Goal: Transaction & Acquisition: Purchase product/service

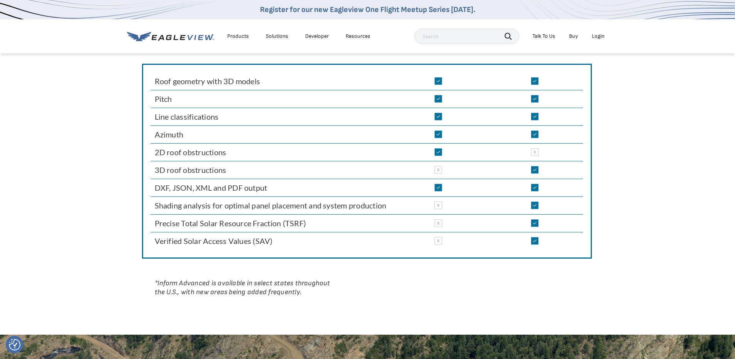
scroll to position [625, 0]
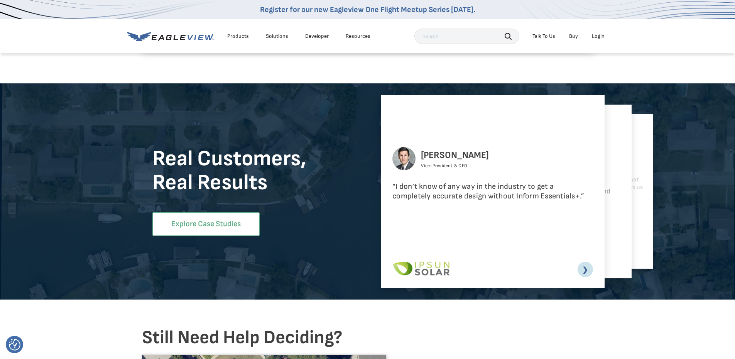
drag, startPoint x: 197, startPoint y: 149, endPoint x: 222, endPoint y: 189, distance: 47.2
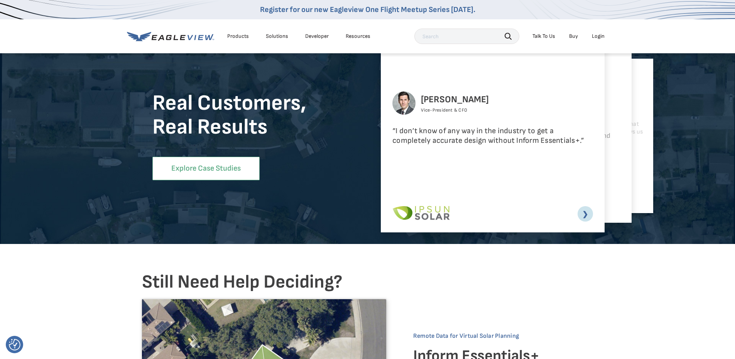
drag, startPoint x: 221, startPoint y: 187, endPoint x: 216, endPoint y: 178, distance: 10.3
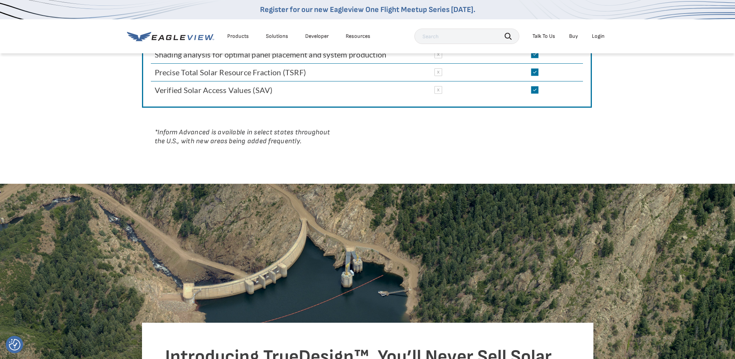
scroll to position [747, 0]
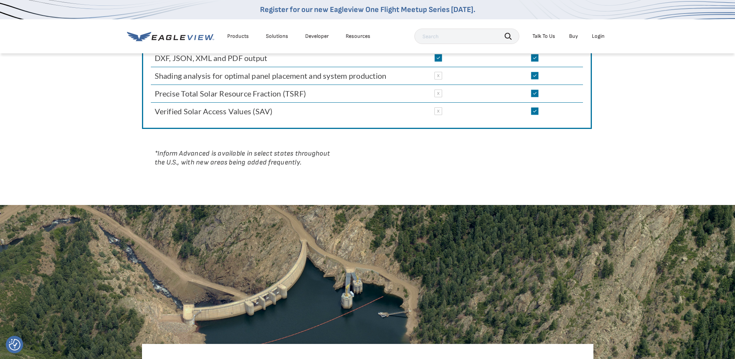
drag, startPoint x: 441, startPoint y: 171, endPoint x: 436, endPoint y: 142, distance: 29.9
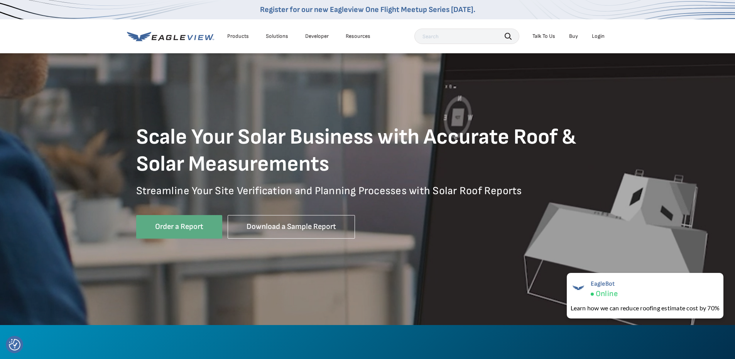
scroll to position [0, 0]
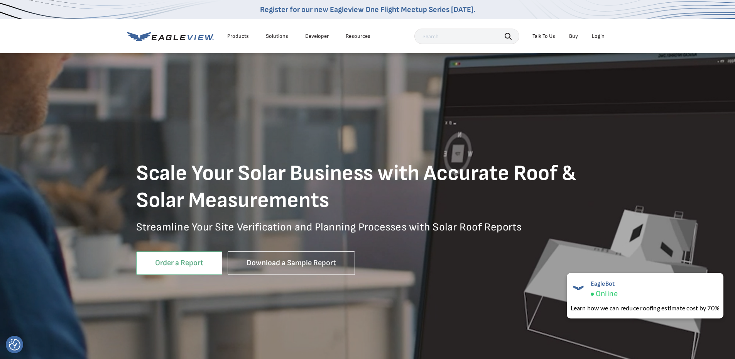
click at [180, 272] on link "Order a Report" at bounding box center [179, 263] width 86 height 24
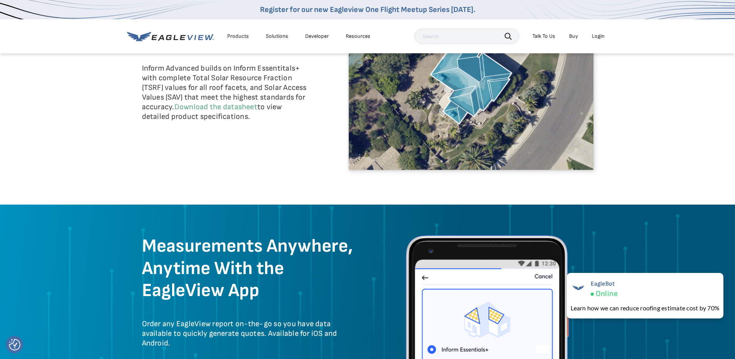
scroll to position [1852, 0]
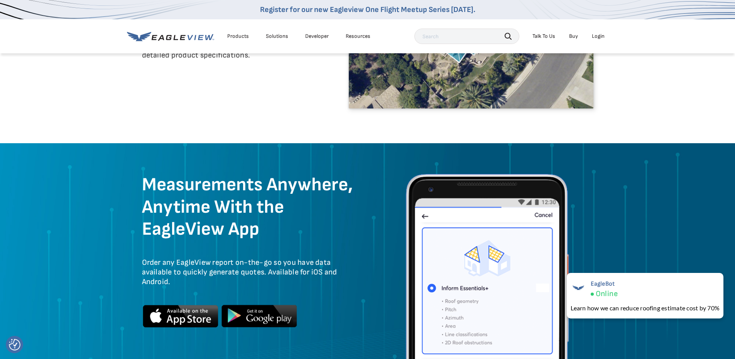
click at [245, 34] on div "Products" at bounding box center [238, 36] width 22 height 7
click at [358, 265] on div "Measurements Anywhere, Anytime With the EagleView App Order any EagleView repor…" at bounding box center [367, 265] width 451 height 198
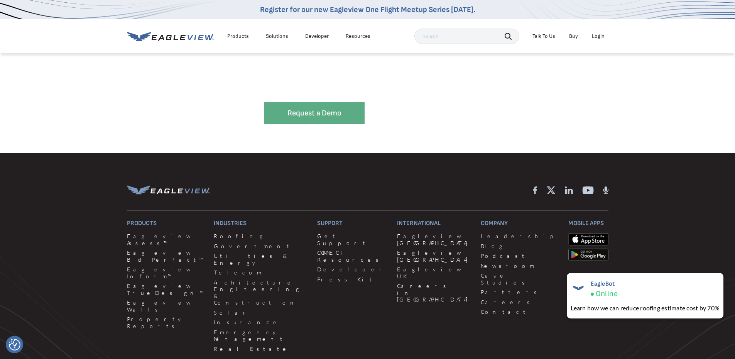
scroll to position [2238, 0]
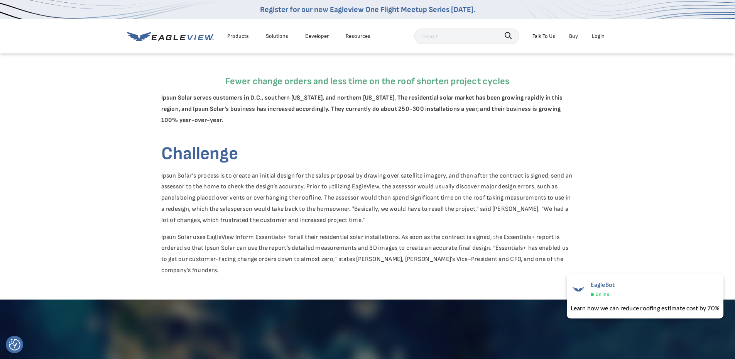
drag, startPoint x: 382, startPoint y: 271, endPoint x: 248, endPoint y: 139, distance: 188.8
drag, startPoint x: 269, startPoint y: 74, endPoint x: 264, endPoint y: 81, distance: 9.0
click at [269, 76] on p "Fewer change orders and less time on the roof shorten project cycles" at bounding box center [367, 69] width 413 height 34
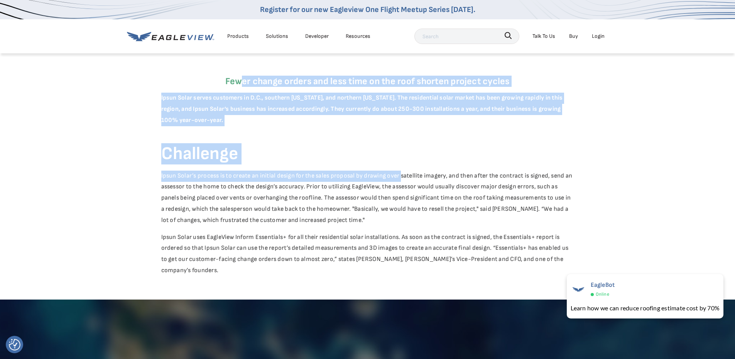
drag, startPoint x: 243, startPoint y: 75, endPoint x: 414, endPoint y: 199, distance: 211.2
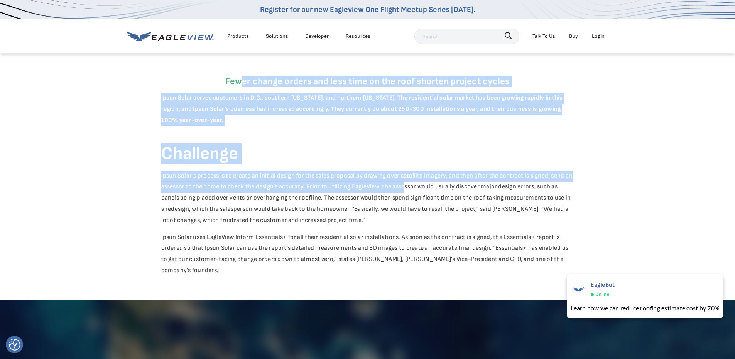
click at [409, 108] on strong "Ipsun Solar serves customers in D.C., southern [US_STATE], and northern [US_STA…" at bounding box center [362, 109] width 402 height 30
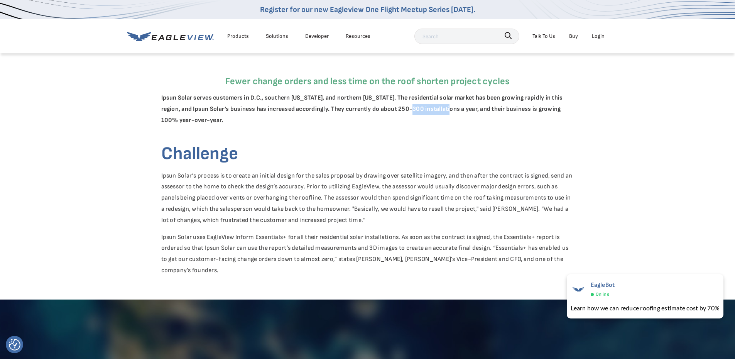
click at [409, 108] on strong "Ipsun Solar serves customers in D.C., southern [US_STATE], and northern [US_STA…" at bounding box center [362, 109] width 402 height 30
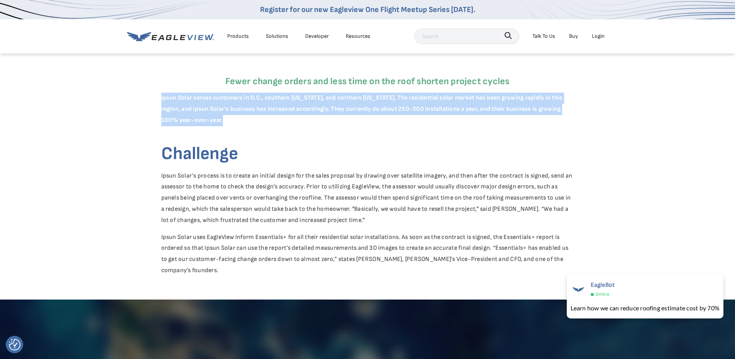
click at [409, 108] on strong "Ipsun Solar serves customers in D.C., southern [US_STATE], and northern [US_STA…" at bounding box center [362, 109] width 402 height 30
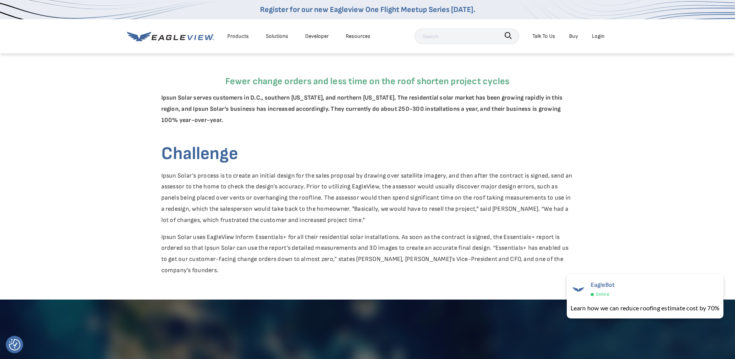
drag, startPoint x: 206, startPoint y: 240, endPoint x: 182, endPoint y: 230, distance: 25.9
drag, startPoint x: 184, startPoint y: 234, endPoint x: 255, endPoint y: 286, distance: 88.1
click at [255, 289] on p "Ipsun Solar uses EagleView Inform Essentials+ for all their residential solar i…" at bounding box center [367, 266] width 413 height 68
click at [238, 278] on p "Ipsun Solar uses EagleView Inform Essentials+ for all their residential solar i…" at bounding box center [367, 266] width 413 height 68
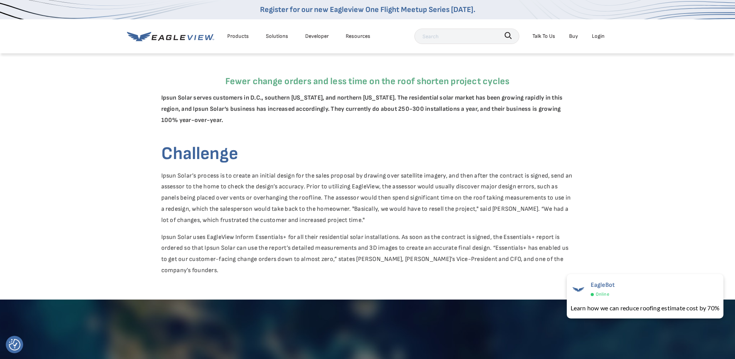
click at [262, 268] on p "Ipsun Solar uses EagleView Inform Essentials+ for all their residential solar i…" at bounding box center [367, 266] width 413 height 68
click at [256, 259] on p "Ipsun Solar uses EagleView Inform Essentials+ for all their residential solar i…" at bounding box center [367, 266] width 413 height 68
click at [256, 255] on p "Ipsun Solar uses EagleView Inform Essentials+ for all their residential solar i…" at bounding box center [367, 266] width 413 height 68
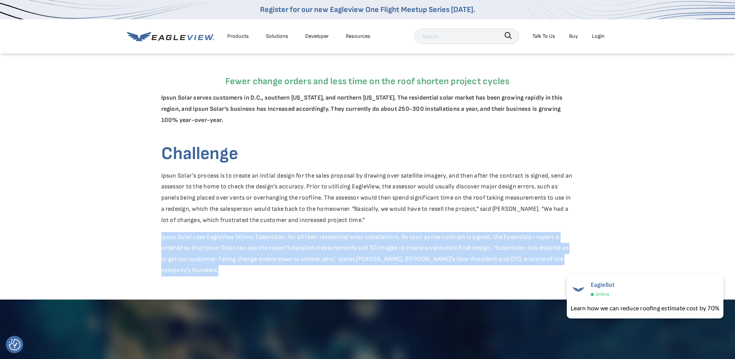
click at [258, 255] on p "Ipsun Solar uses EagleView Inform Essentials+ for all their residential solar i…" at bounding box center [367, 266] width 413 height 68
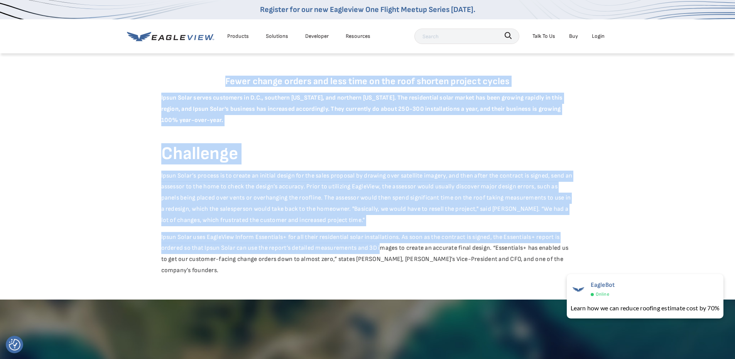
drag, startPoint x: 200, startPoint y: 74, endPoint x: 386, endPoint y: 254, distance: 258.7
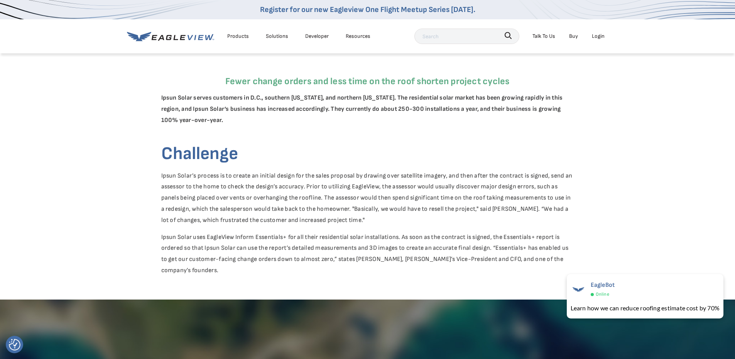
click at [384, 254] on p "Ipsun Solar uses EagleView Inform Essentials+ for all their residential solar i…" at bounding box center [367, 266] width 413 height 68
click at [378, 257] on p "Ipsun Solar uses EagleView Inform Essentials+ for all their residential solar i…" at bounding box center [367, 266] width 413 height 68
click at [376, 257] on p "Ipsun Solar uses EagleView Inform Essentials+ for all their residential solar i…" at bounding box center [367, 266] width 413 height 68
click at [376, 255] on p "Ipsun Solar uses EagleView Inform Essentials+ for all their residential solar i…" at bounding box center [367, 266] width 413 height 68
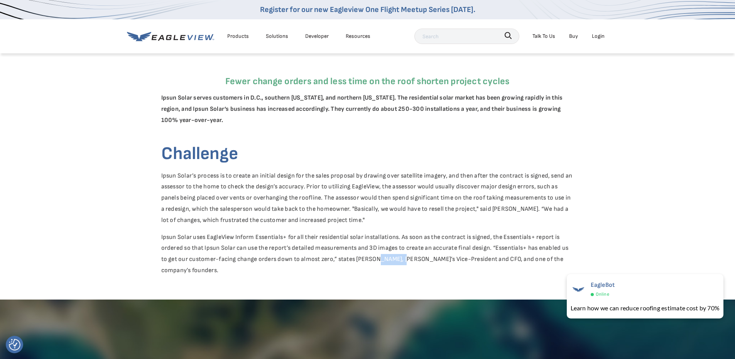
click at [376, 259] on p "Ipsun Solar uses EagleView Inform Essentials+ for all their residential solar i…" at bounding box center [367, 266] width 413 height 68
click at [367, 259] on p "Ipsun Solar uses EagleView Inform Essentials+ for all their residential solar i…" at bounding box center [367, 266] width 413 height 68
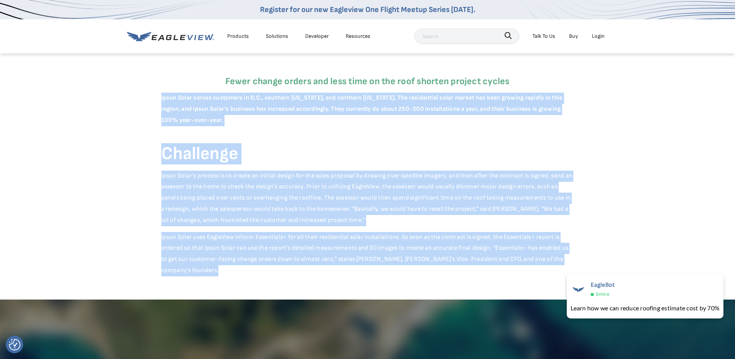
drag, startPoint x: 367, startPoint y: 259, endPoint x: 180, endPoint y: 76, distance: 261.9
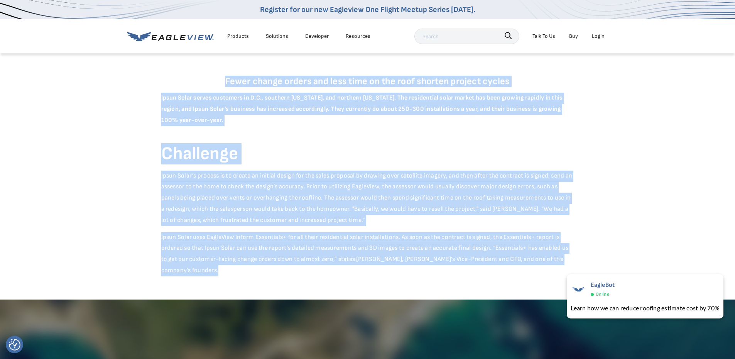
click at [223, 74] on p "Fewer change orders and less time on the roof shorten project cycles" at bounding box center [367, 69] width 413 height 34
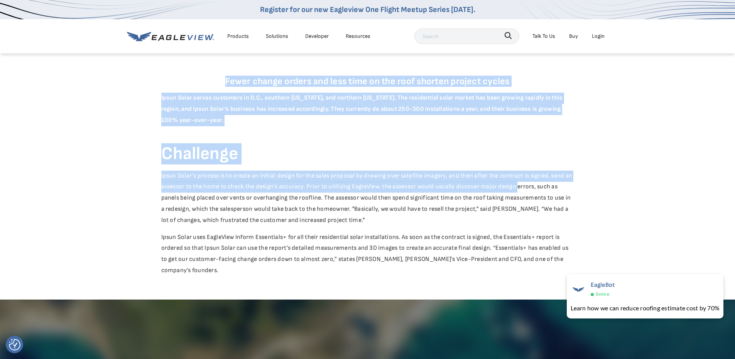
drag, startPoint x: 220, startPoint y: 75, endPoint x: 527, endPoint y: 201, distance: 331.2
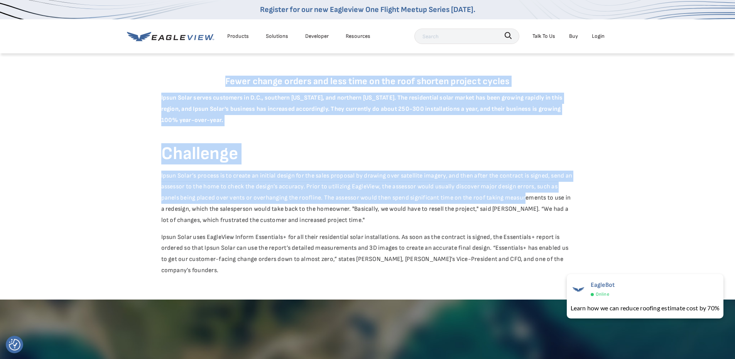
click at [156, 38] on icon at bounding box center [170, 37] width 87 height 10
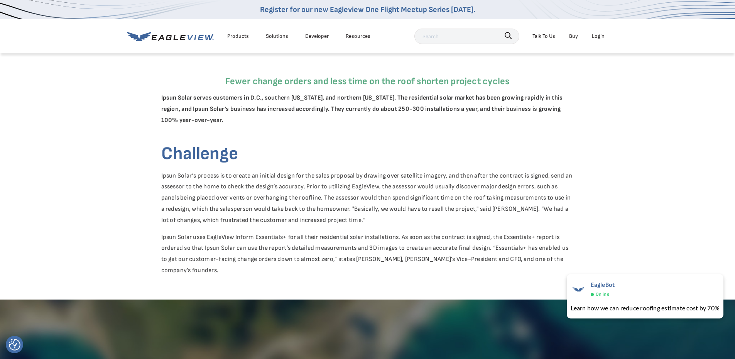
click at [167, 42] on div "Products Solutions Developer Resources" at bounding box center [250, 36] width 247 height 15
click at [167, 41] on icon at bounding box center [170, 37] width 87 height 10
click at [162, 38] on icon at bounding box center [161, 38] width 6 height 6
click at [162, 39] on icon at bounding box center [161, 38] width 6 height 6
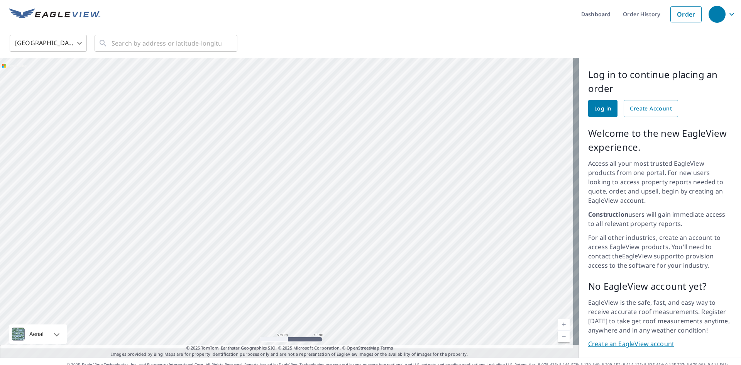
drag, startPoint x: 485, startPoint y: 202, endPoint x: 349, endPoint y: 154, distance: 144.7
click at [287, 137] on div at bounding box center [289, 207] width 579 height 299
drag, startPoint x: 440, startPoint y: 167, endPoint x: 326, endPoint y: 176, distance: 113.8
click at [334, 175] on div at bounding box center [289, 207] width 579 height 299
drag, startPoint x: 370, startPoint y: 142, endPoint x: 326, endPoint y: 213, distance: 83.7
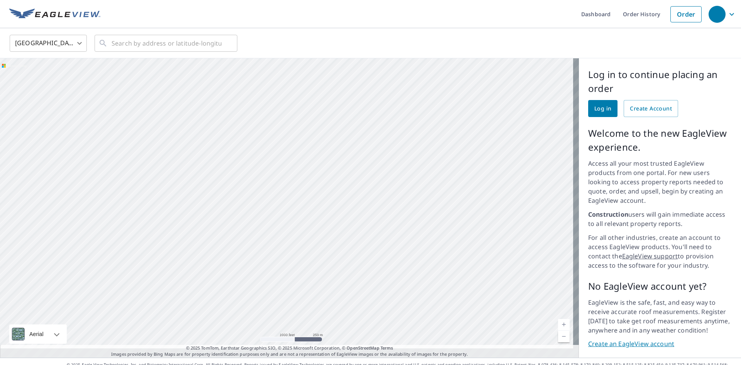
click at [326, 213] on div at bounding box center [289, 207] width 579 height 299
drag, startPoint x: 399, startPoint y: 177, endPoint x: 358, endPoint y: 181, distance: 41.8
click at [357, 182] on div at bounding box center [289, 207] width 579 height 299
click at [38, 43] on body "Dashboard Order History Order United States US ​ ​ Aerial Road A standard road …" at bounding box center [370, 182] width 741 height 365
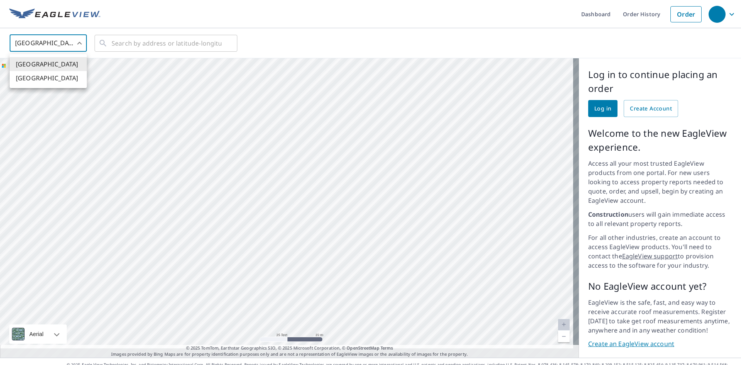
click at [51, 76] on li "[GEOGRAPHIC_DATA]" at bounding box center [48, 78] width 77 height 14
type input "CA"
drag, startPoint x: 474, startPoint y: 113, endPoint x: 416, endPoint y: 200, distance: 105.2
click at [416, 200] on div at bounding box center [289, 207] width 579 height 299
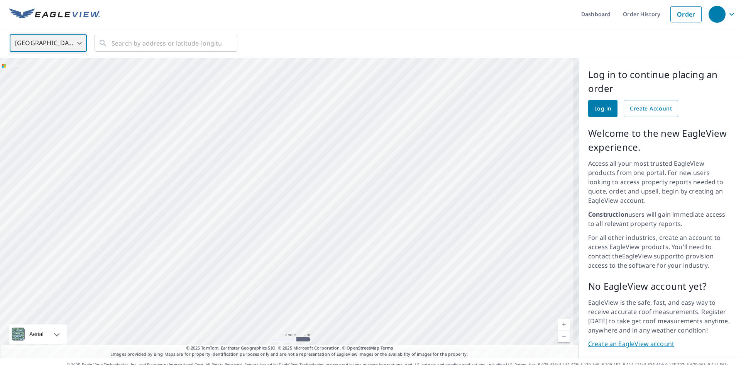
drag, startPoint x: 355, startPoint y: 174, endPoint x: 325, endPoint y: 286, distance: 115.9
click at [325, 286] on div at bounding box center [289, 207] width 579 height 299
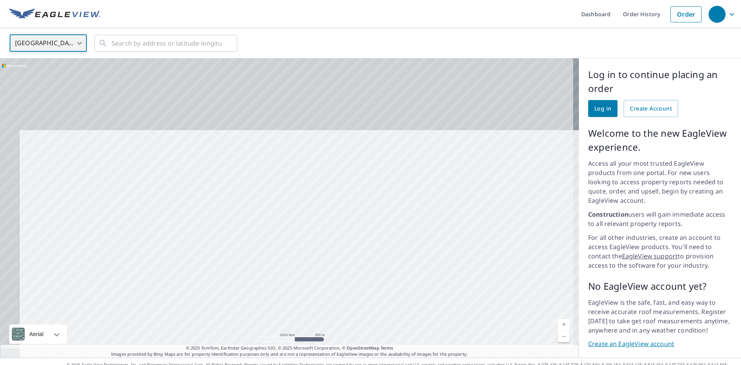
drag, startPoint x: 287, startPoint y: 168, endPoint x: 347, endPoint y: 378, distance: 218.5
click at [347, 364] on html "Dashboard Order History Order Canada CA ​ ​ Aerial Road A standard road map Aer…" at bounding box center [370, 182] width 741 height 365
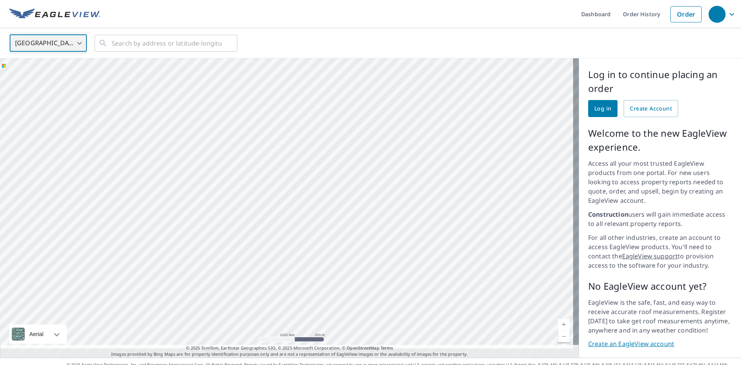
drag, startPoint x: 309, startPoint y: 241, endPoint x: 324, endPoint y: 259, distance: 23.8
click at [322, 259] on div at bounding box center [289, 207] width 579 height 299
drag, startPoint x: 254, startPoint y: 125, endPoint x: 253, endPoint y: 121, distance: 4.3
click at [52, 18] on img at bounding box center [54, 14] width 91 height 12
click at [52, 17] on img at bounding box center [54, 14] width 91 height 12
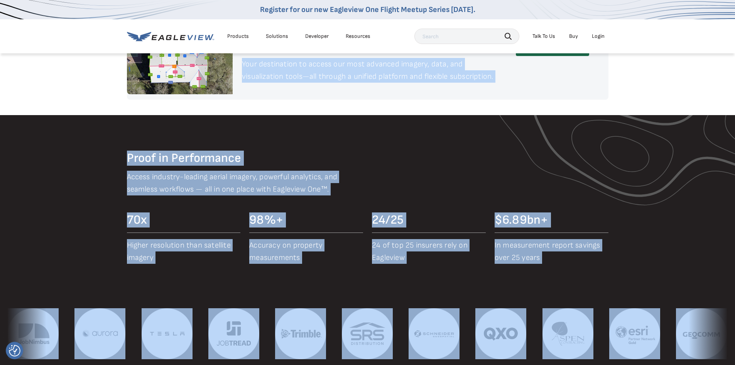
scroll to position [761, 0]
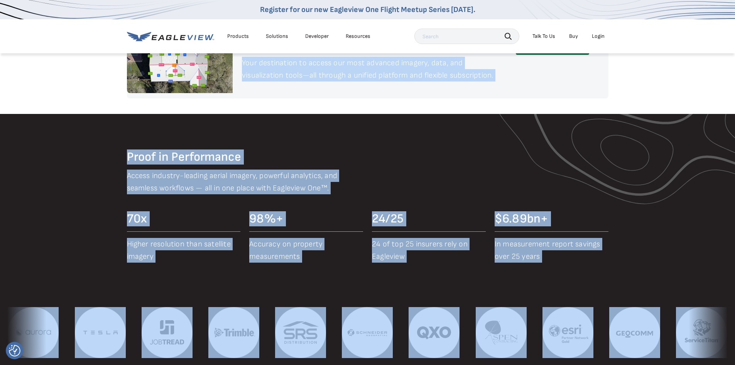
drag, startPoint x: 165, startPoint y: 211, endPoint x: 577, endPoint y: 280, distance: 417.9
click at [574, 259] on article "Insight Is Power TM A new era starts here. Built on more than 3.5 billion high-…" at bounding box center [367, 328] width 735 height 2178
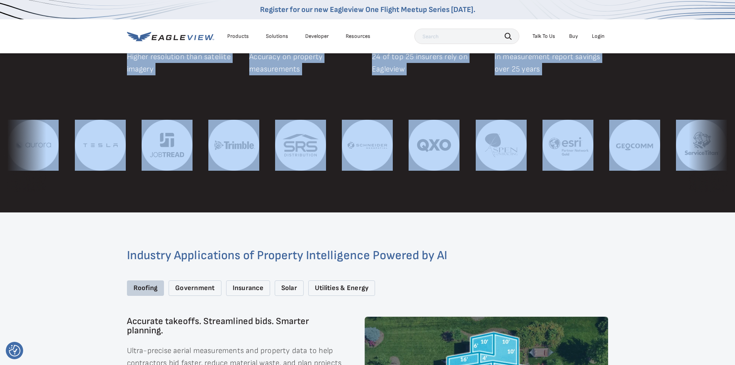
scroll to position [1031, 0]
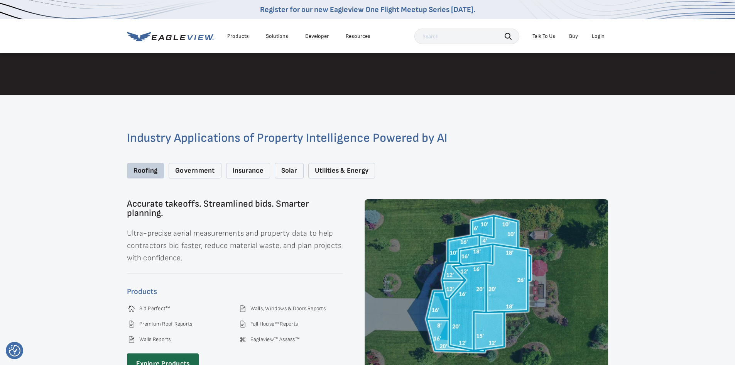
drag, startPoint x: 275, startPoint y: 203, endPoint x: 231, endPoint y: 177, distance: 51.2
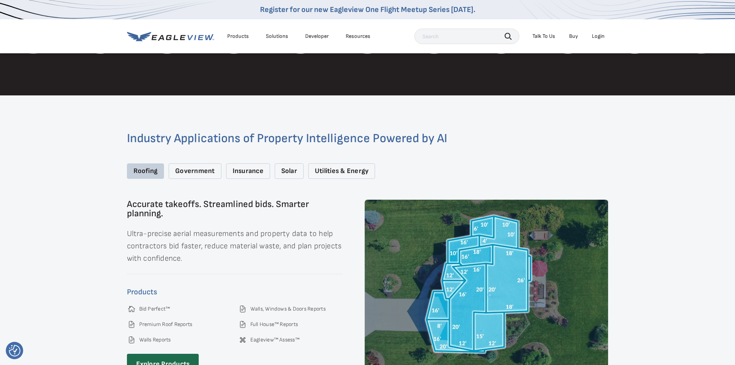
drag, startPoint x: 231, startPoint y: 182, endPoint x: 225, endPoint y: 174, distance: 9.6
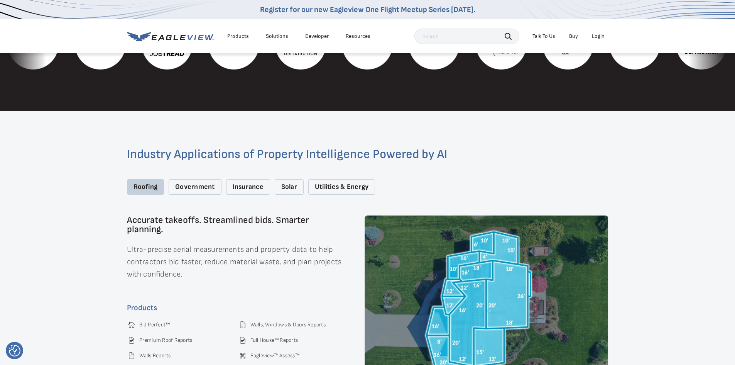
scroll to position [1044, 0]
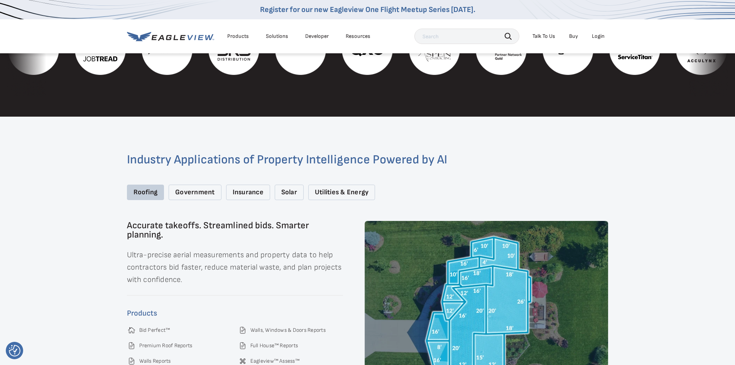
click at [220, 160] on h2 "Industry Applications of Property Intelligence Powered by AI" at bounding box center [368, 160] width 482 height 12
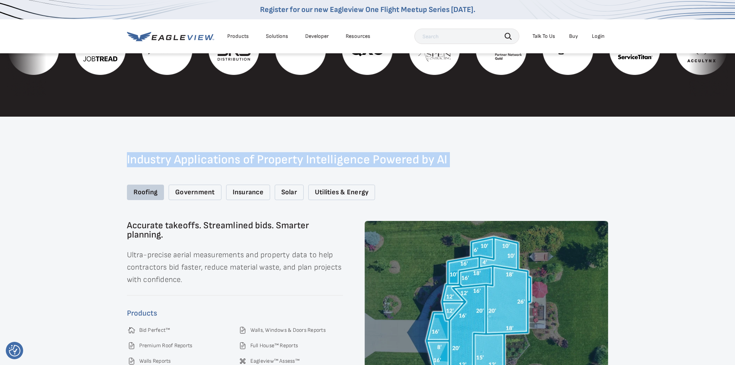
click at [220, 159] on h2 "Industry Applications of Property Intelligence Powered by AI" at bounding box center [368, 160] width 482 height 12
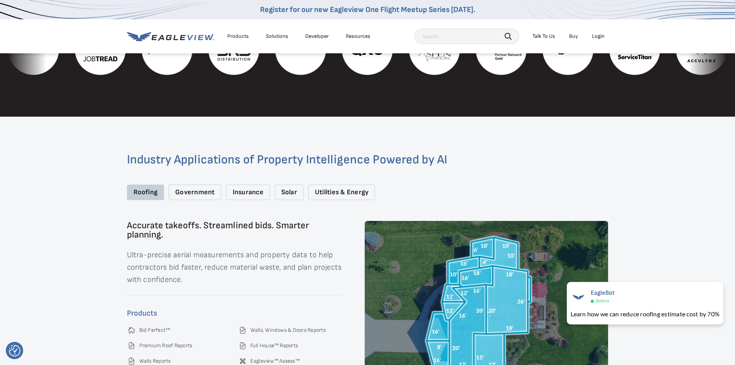
click at [288, 184] on div "Solar" at bounding box center [289, 192] width 29 height 16
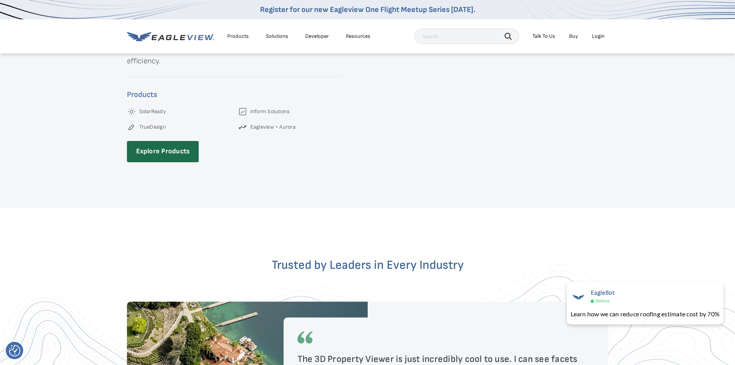
scroll to position [1160, 0]
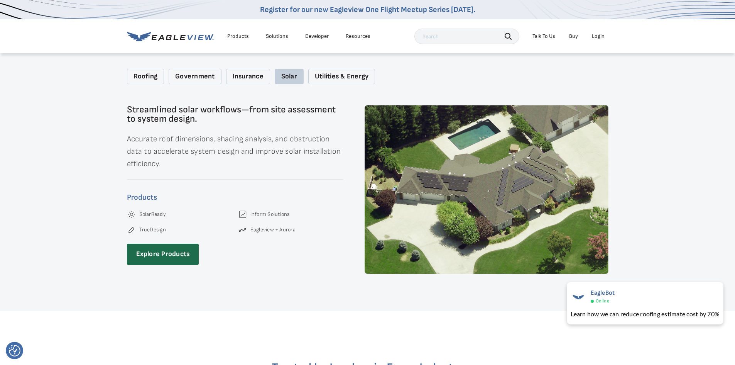
click at [356, 69] on div "Utilities & Energy" at bounding box center [341, 77] width 67 height 16
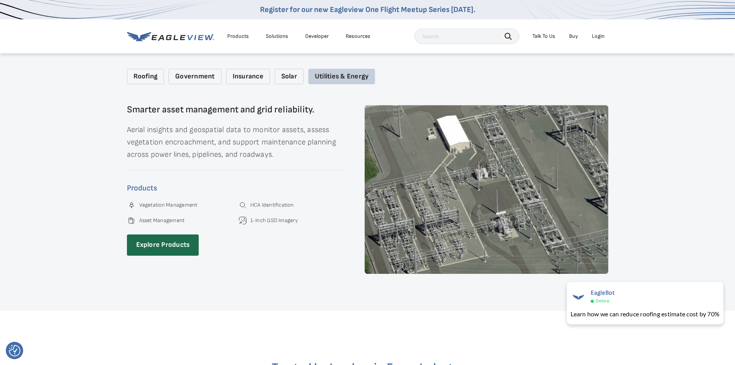
click at [296, 69] on div "Solar" at bounding box center [289, 77] width 29 height 16
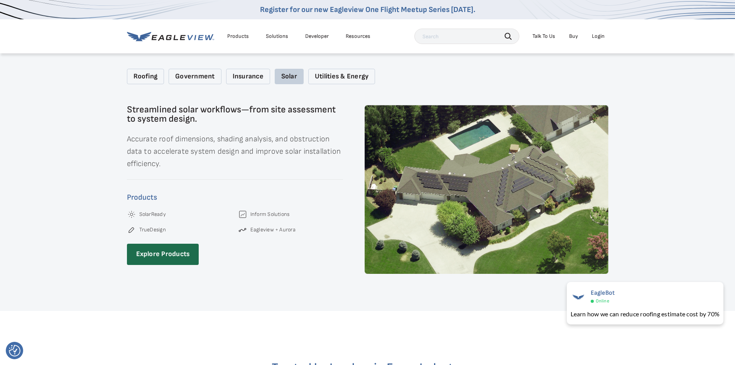
drag, startPoint x: 325, startPoint y: 70, endPoint x: 328, endPoint y: 67, distance: 4.1
click at [326, 69] on div "Utilities & Energy" at bounding box center [341, 77] width 67 height 16
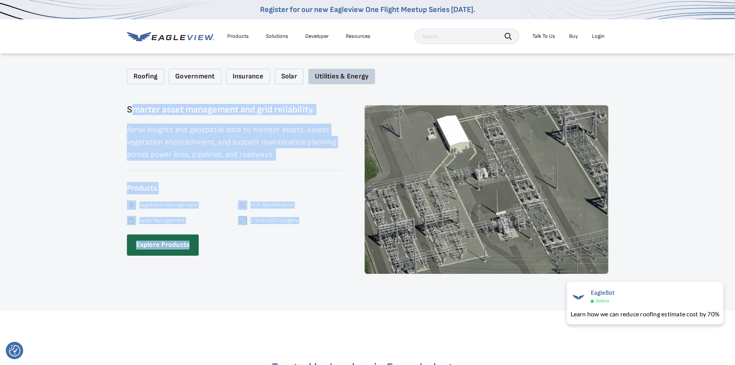
drag, startPoint x: 134, startPoint y: 100, endPoint x: 291, endPoint y: 237, distance: 208.1
click at [291, 237] on div "Smarter asset management and grid reliability. Aerial insights and geospatial d…" at bounding box center [235, 189] width 216 height 169
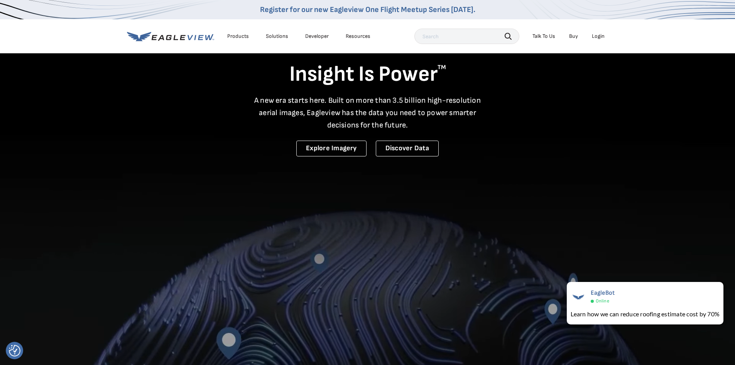
scroll to position [0, 0]
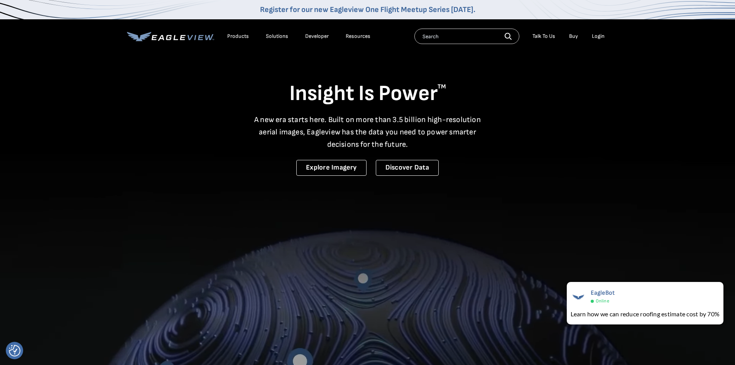
drag, startPoint x: 592, startPoint y: 184, endPoint x: 293, endPoint y: 78, distance: 317.5
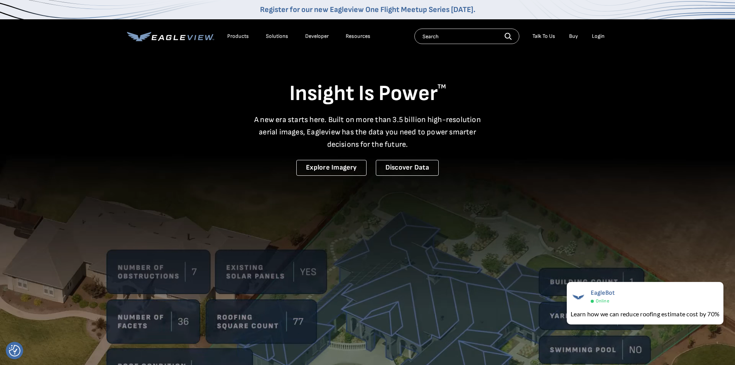
click at [287, 83] on h1 "Insight Is Power TM" at bounding box center [368, 93] width 482 height 27
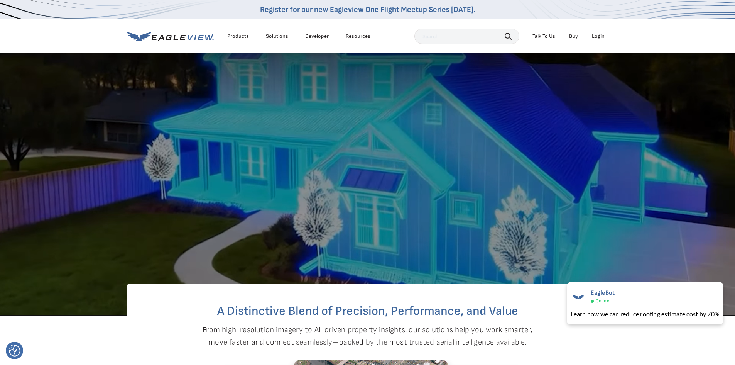
drag, startPoint x: 287, startPoint y: 83, endPoint x: 477, endPoint y: 190, distance: 218.5
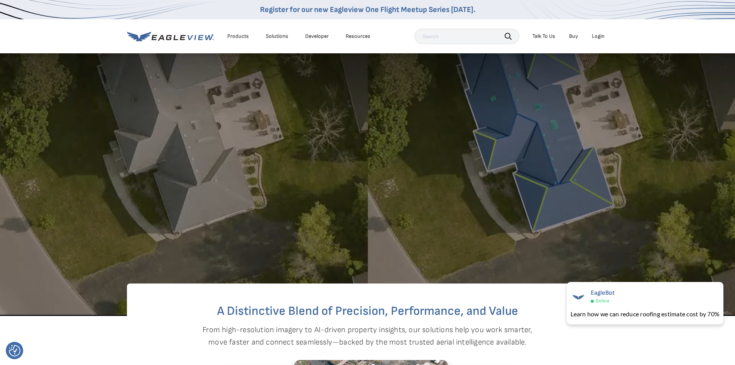
click at [477, 190] on section "Insight Is Power TM A new era starts here. Built on more than 3.5 billion high-…" at bounding box center [367, 61] width 735 height 509
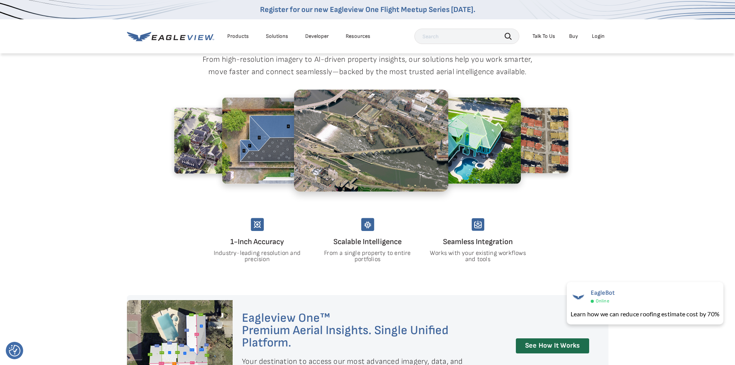
click at [477, 190] on div at bounding box center [368, 148] width 420 height 116
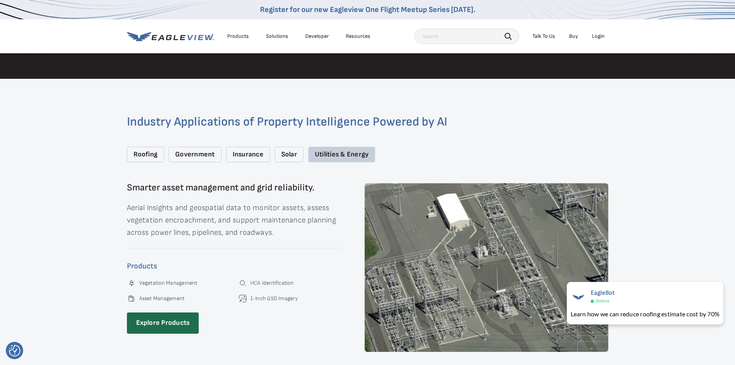
scroll to position [1119, 0]
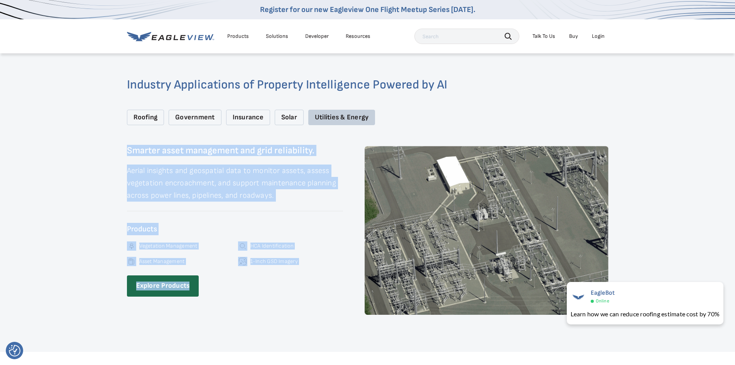
drag, startPoint x: 123, startPoint y: 145, endPoint x: 325, endPoint y: 264, distance: 234.8
click at [325, 264] on div "Industry Applications of Property Intelligence Powered by AI Roofing Government…" at bounding box center [367, 197] width 735 height 310
click at [147, 172] on p "Aerial insights and geospatial data to monitor assets, assess vegetation encroa…" at bounding box center [235, 182] width 216 height 37
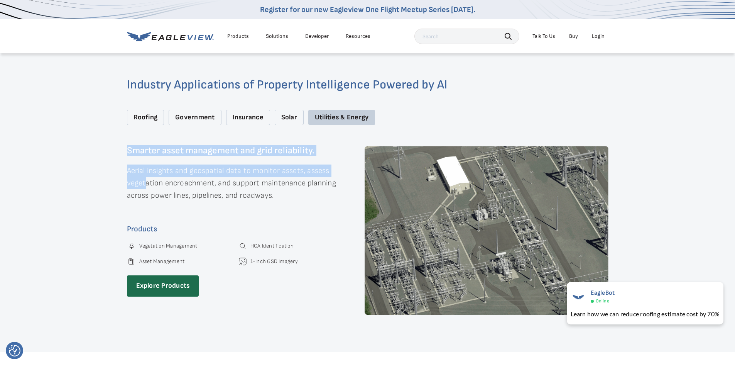
click at [147, 172] on p "Aerial insights and geospatial data to monitor assets, assess vegetation encroa…" at bounding box center [235, 182] width 216 height 37
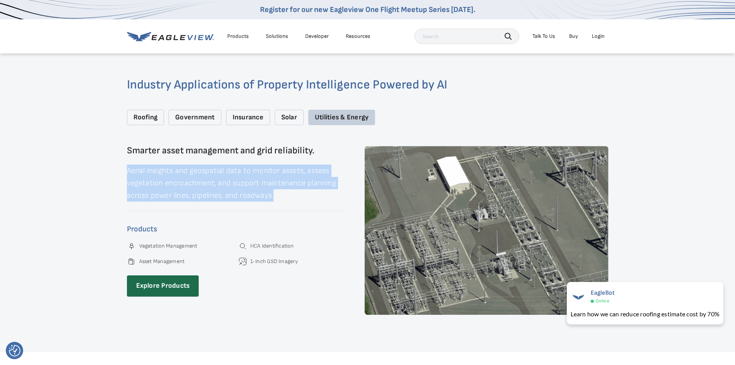
drag, startPoint x: 147, startPoint y: 172, endPoint x: 146, endPoint y: 168, distance: 4.3
click at [146, 169] on p "Aerial insights and geospatial data to monitor assets, assess vegetation encroa…" at bounding box center [235, 182] width 216 height 37
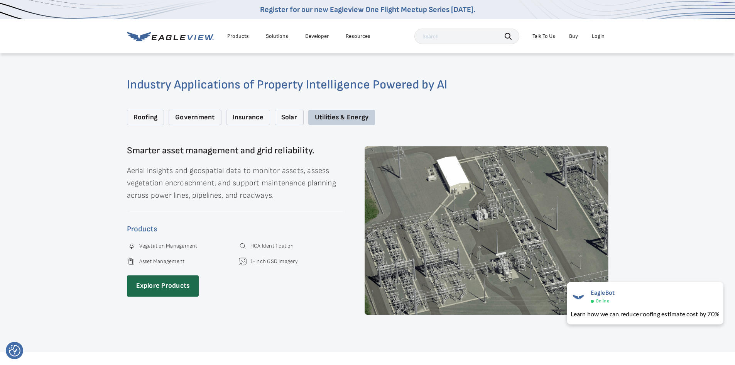
drag, startPoint x: 286, startPoint y: 268, endPoint x: 275, endPoint y: 274, distance: 12.4
drag, startPoint x: 275, startPoint y: 274, endPoint x: 268, endPoint y: 275, distance: 7.0
drag, startPoint x: 268, startPoint y: 275, endPoint x: 252, endPoint y: 272, distance: 16.4
click at [252, 272] on div "Smarter asset management and grid reliability. Aerial insights and geospatial d…" at bounding box center [235, 230] width 216 height 169
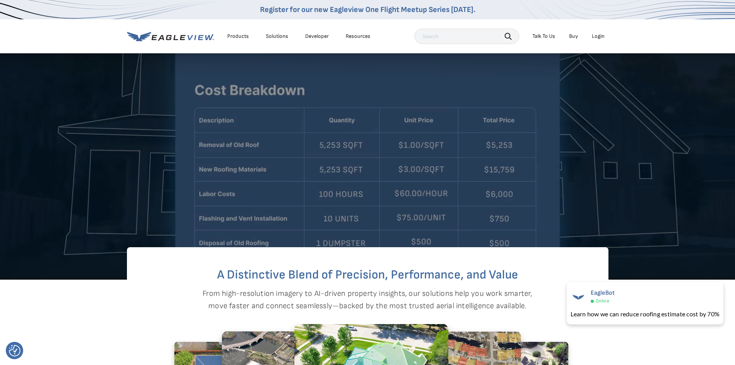
scroll to position [0, 0]
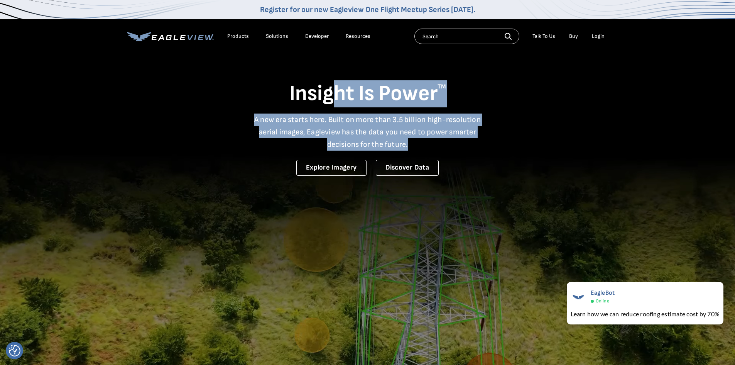
drag, startPoint x: 336, startPoint y: 107, endPoint x: 454, endPoint y: 142, distance: 122.3
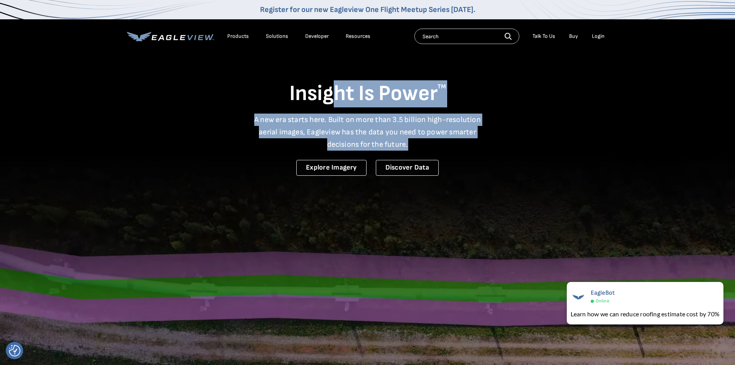
click at [455, 143] on div "Insight Is Power TM A new era starts here. Built on more than 3.5 billion high-…" at bounding box center [368, 113] width 482 height 123
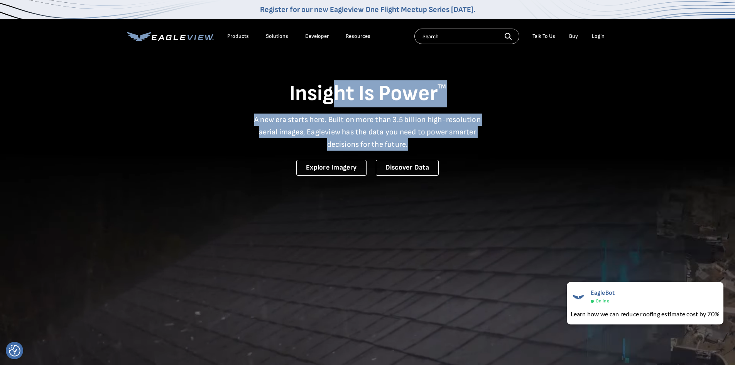
click at [453, 142] on p "A new era starts here. Built on more than 3.5 billion high-resolution aerial im…" at bounding box center [368, 131] width 236 height 37
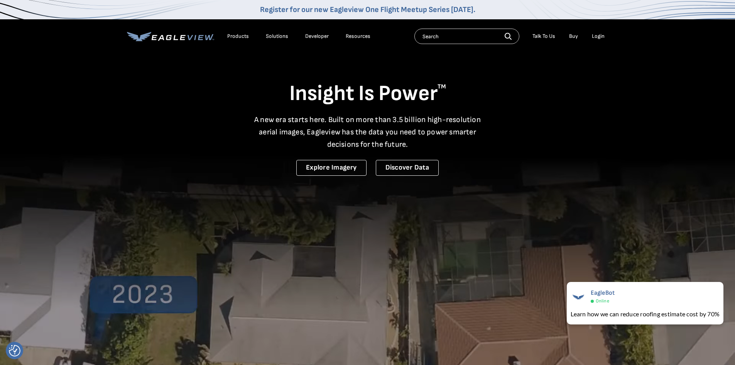
click at [436, 152] on div "Insight Is Power TM A new era starts here. Built on more than 3.5 billion high-…" at bounding box center [368, 113] width 482 height 123
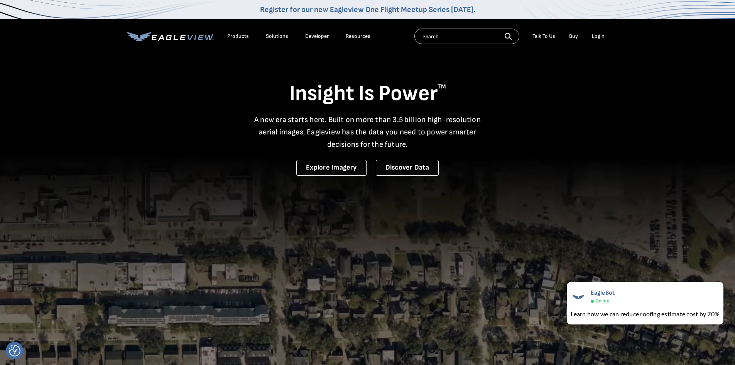
drag, startPoint x: 395, startPoint y: 143, endPoint x: 461, endPoint y: 172, distance: 73.1
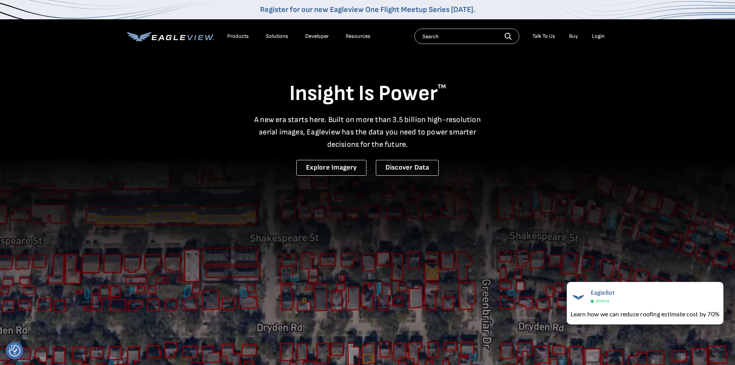
click at [461, 172] on div "Insight Is Power TM A new era starts here. Built on more than 3.5 billion high-…" at bounding box center [368, 113] width 482 height 123
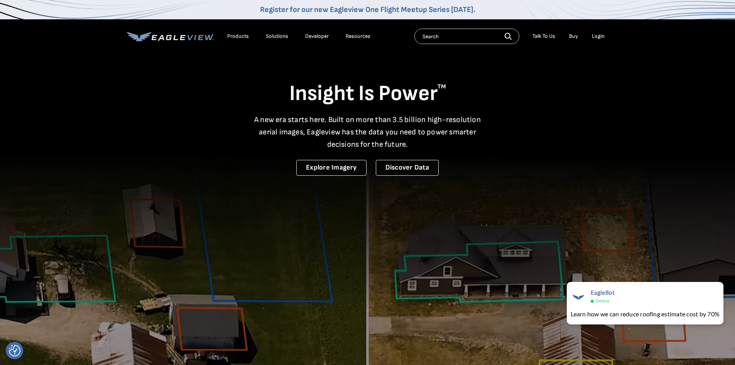
drag, startPoint x: 493, startPoint y: 174, endPoint x: 349, endPoint y: 120, distance: 153.4
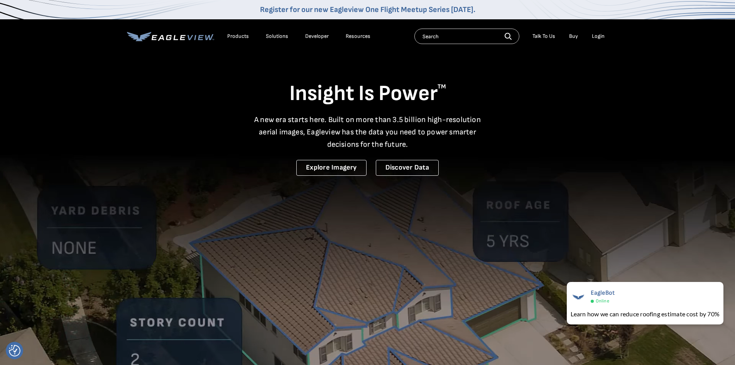
click at [272, 130] on div "Insight Is Power TM A new era starts here. Built on more than 3.5 billion high-…" at bounding box center [368, 113] width 482 height 123
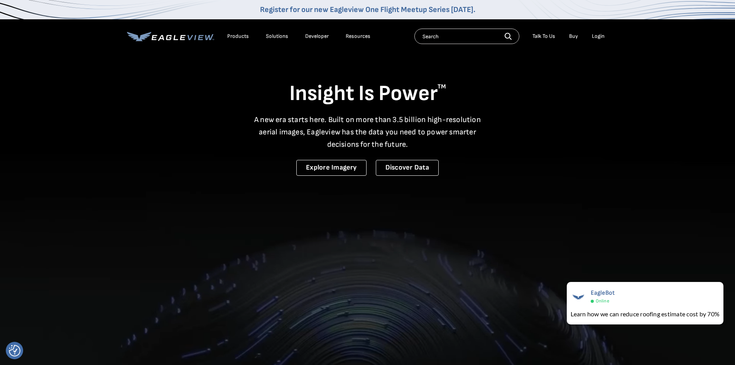
click at [392, 110] on div "Insight Is Power TM A new era starts here. Built on more than 3.5 billion high-…" at bounding box center [368, 113] width 482 height 123
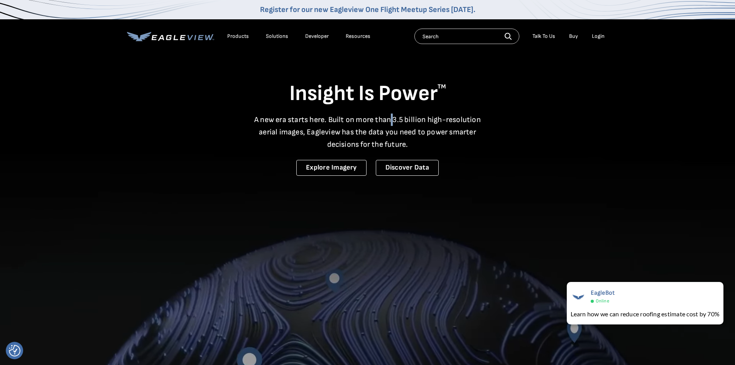
click at [392, 110] on div "Insight Is Power TM A new era starts here. Built on more than 3.5 billion high-…" at bounding box center [368, 113] width 482 height 123
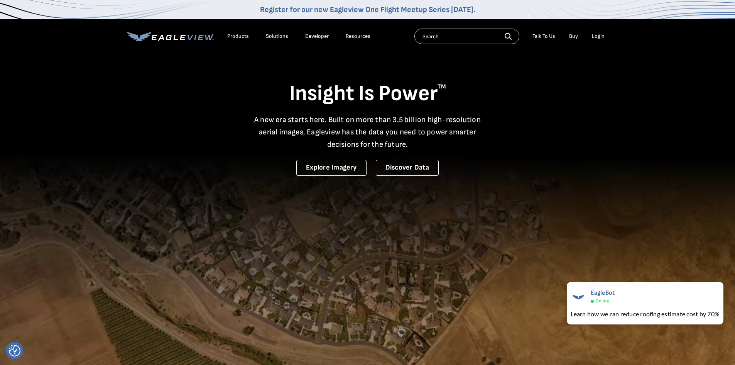
click at [392, 110] on div "Insight Is Power TM A new era starts here. Built on more than 3.5 billion high-…" at bounding box center [368, 113] width 482 height 123
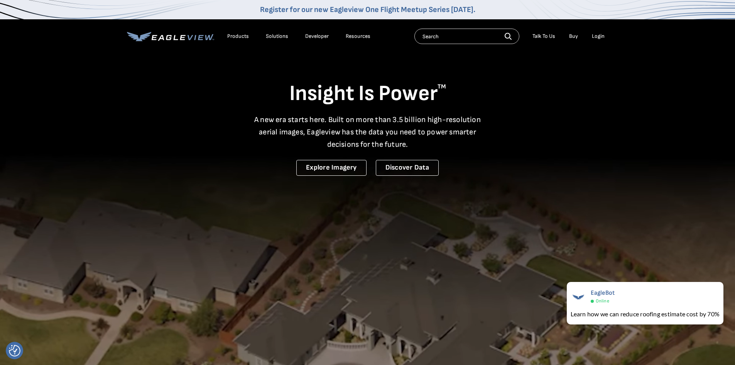
click at [392, 110] on div "Insight Is Power TM A new era starts here. Built on more than 3.5 billion high-…" at bounding box center [368, 113] width 482 height 123
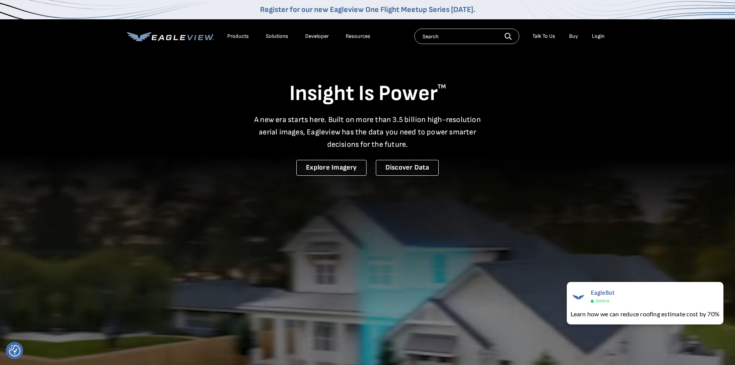
drag, startPoint x: 549, startPoint y: 195, endPoint x: 489, endPoint y: 181, distance: 62.3
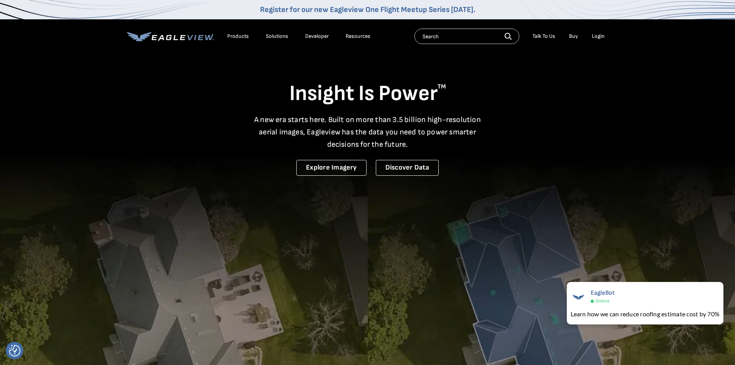
click at [549, 194] on video at bounding box center [367, 254] width 735 height 509
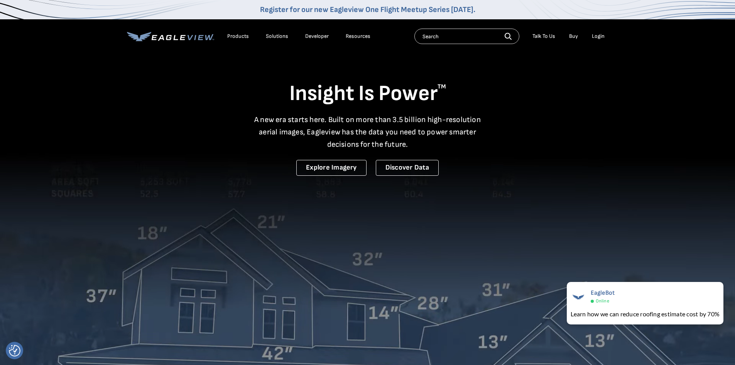
click at [310, 101] on h1 "Insight Is Power TM" at bounding box center [368, 93] width 482 height 27
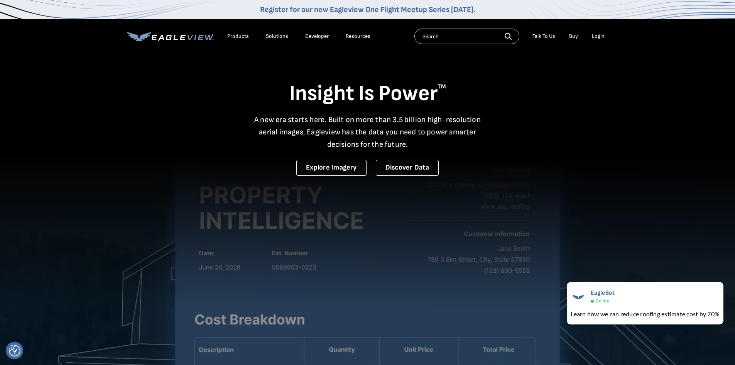
drag, startPoint x: 428, startPoint y: 126, endPoint x: 532, endPoint y: 249, distance: 161.8
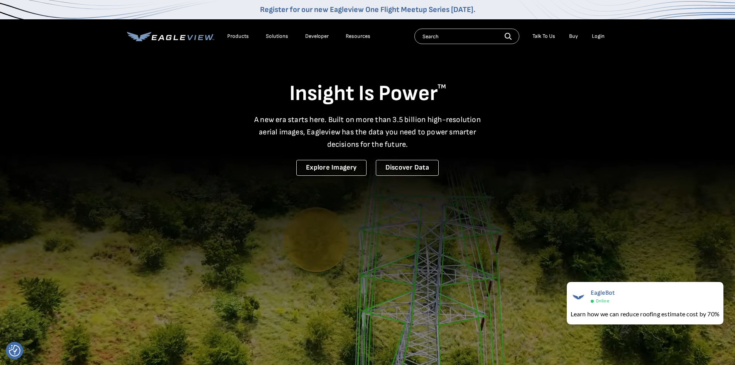
click at [532, 249] on section "Insight Is Power TM A new era starts here. Built on more than 3.5 billion high-…" at bounding box center [367, 254] width 735 height 509
